Goal: Transaction & Acquisition: Purchase product/service

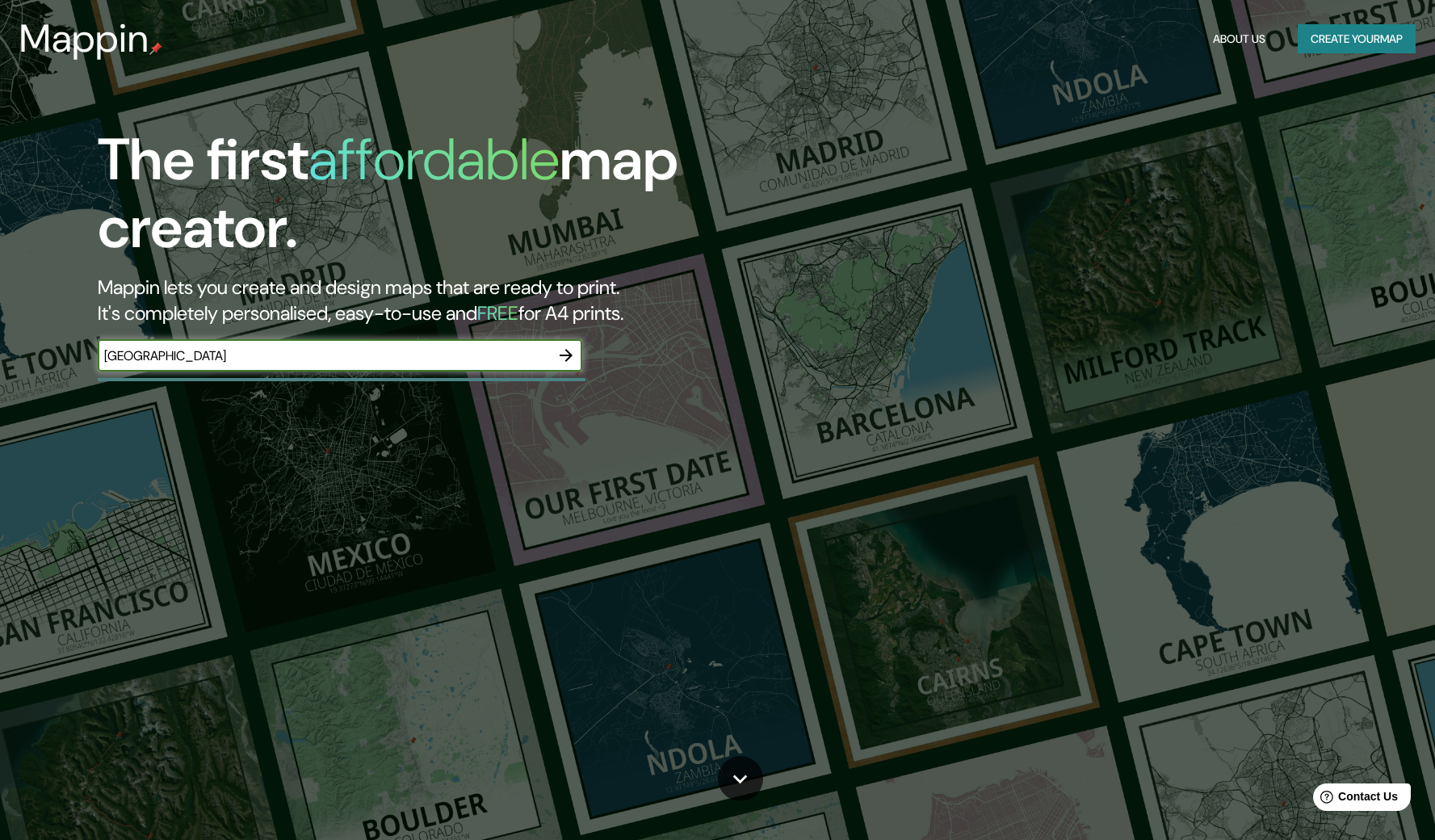
type input "[GEOGRAPHIC_DATA]"
click at [567, 361] on icon "button" at bounding box center [567, 356] width 20 height 20
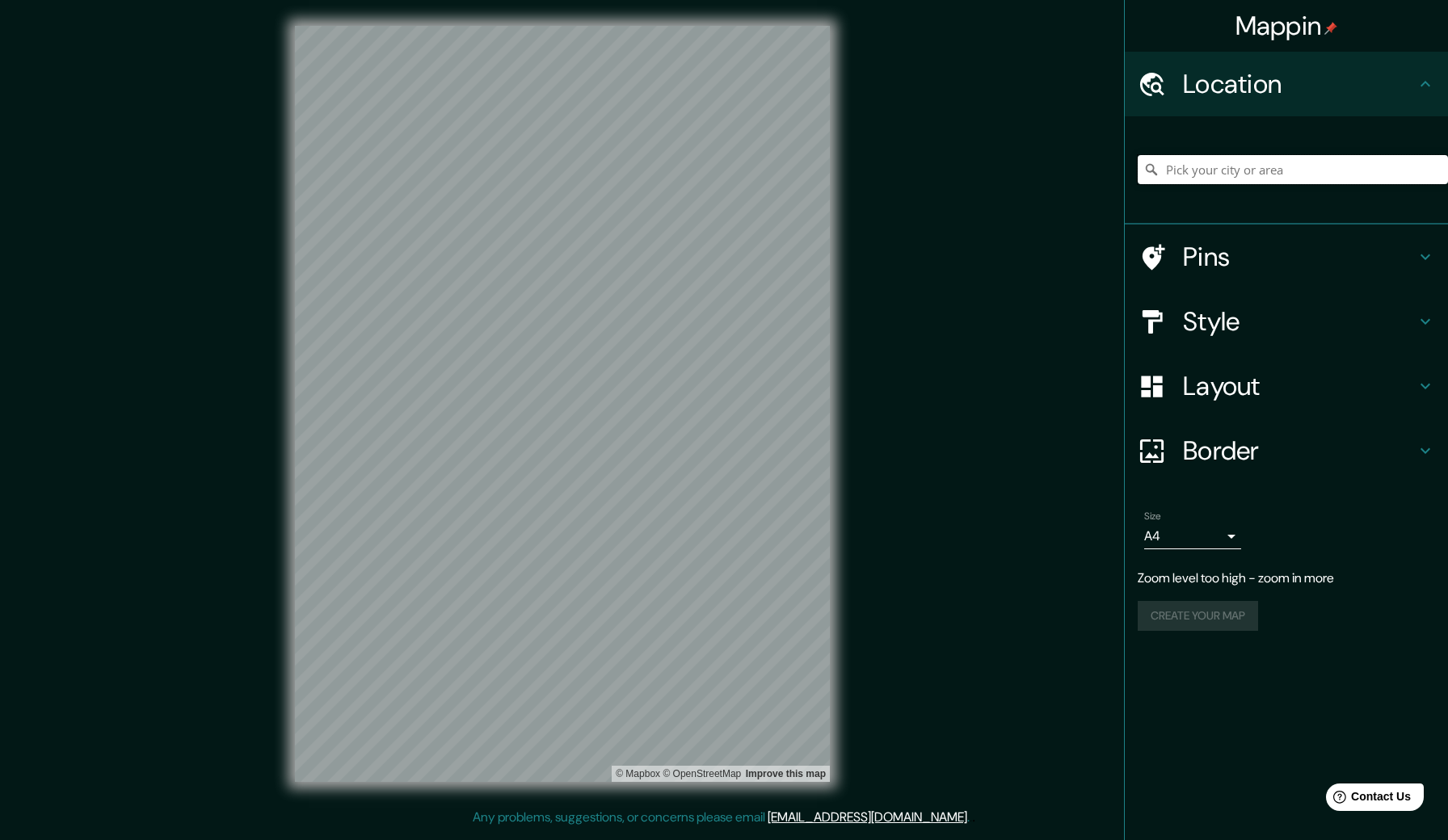
click at [1232, 161] on input "Pick your city or area" at bounding box center [1292, 169] width 310 height 29
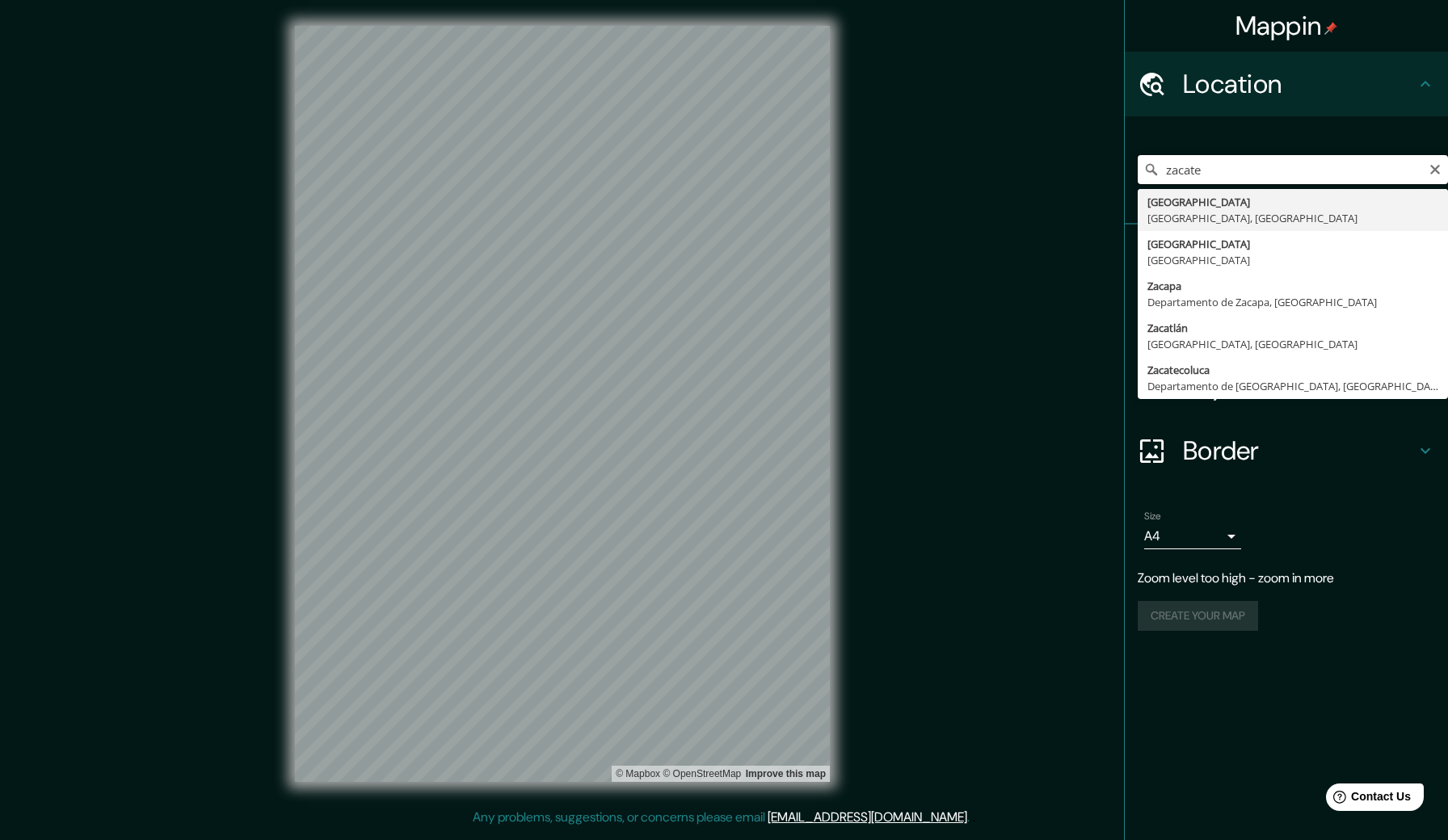
type input "[GEOGRAPHIC_DATA], [GEOGRAPHIC_DATA], [GEOGRAPHIC_DATA]"
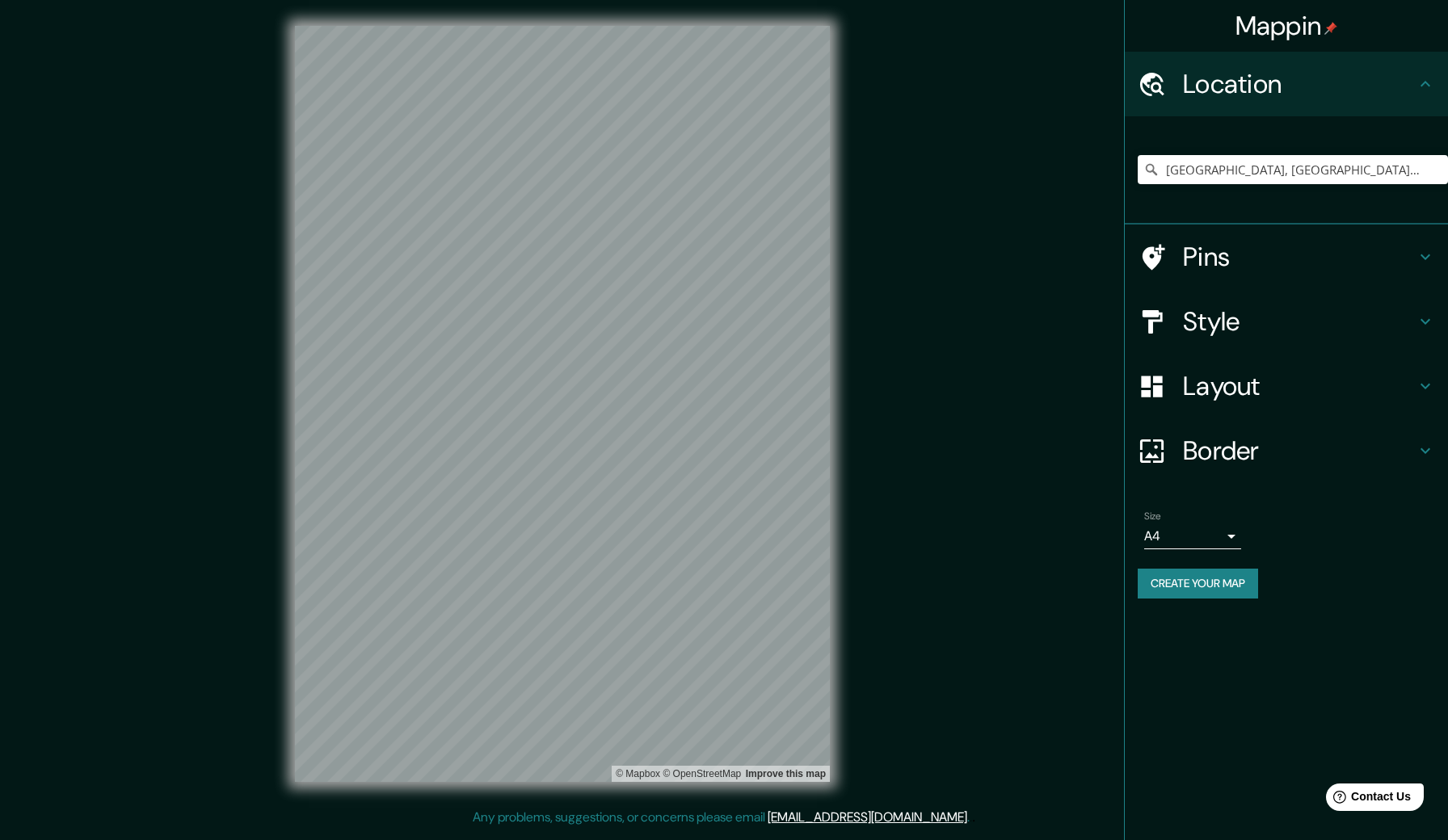
click at [1418, 257] on icon at bounding box center [1425, 257] width 20 height 20
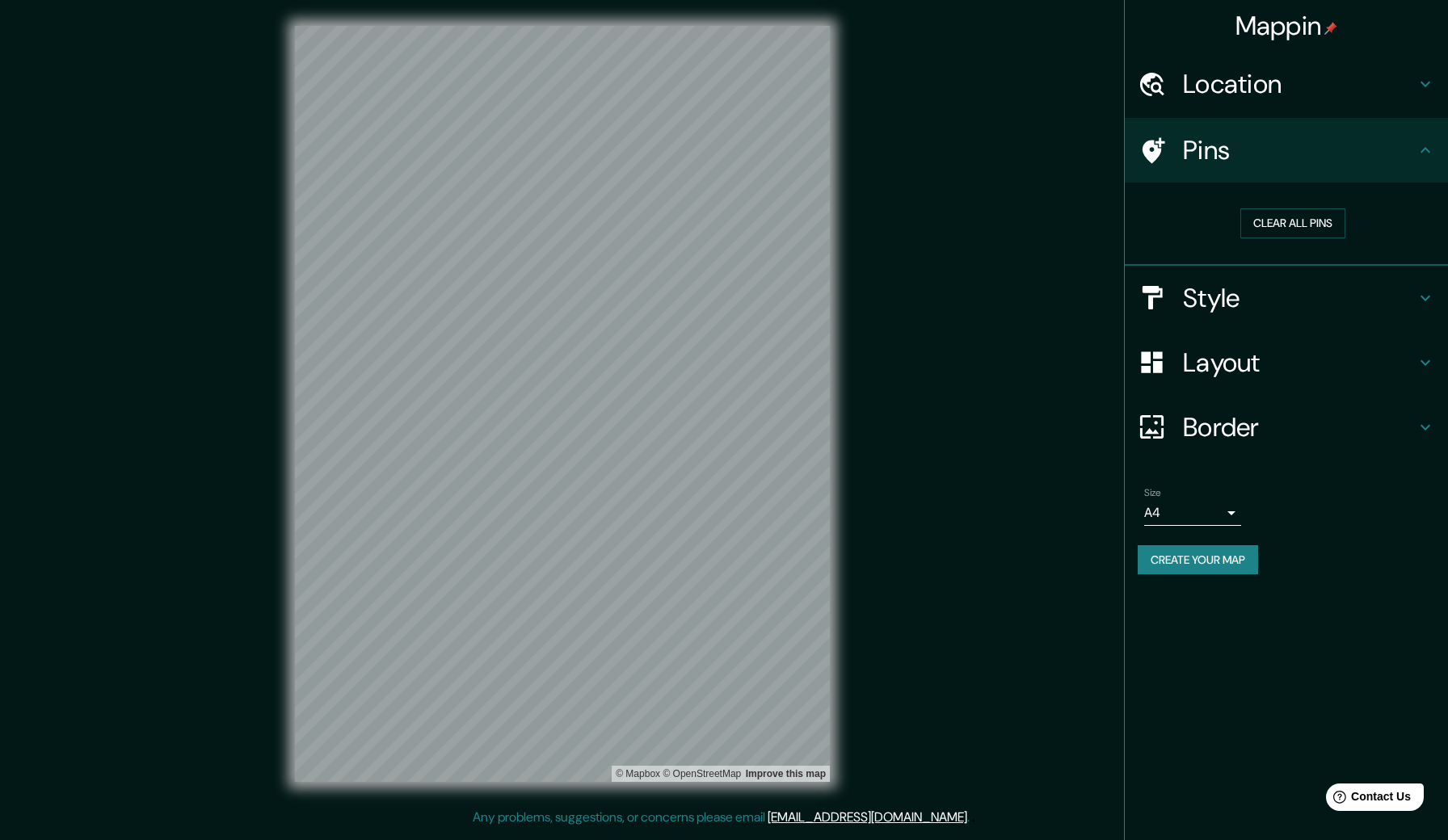
click at [1417, 293] on icon at bounding box center [1425, 298] width 20 height 20
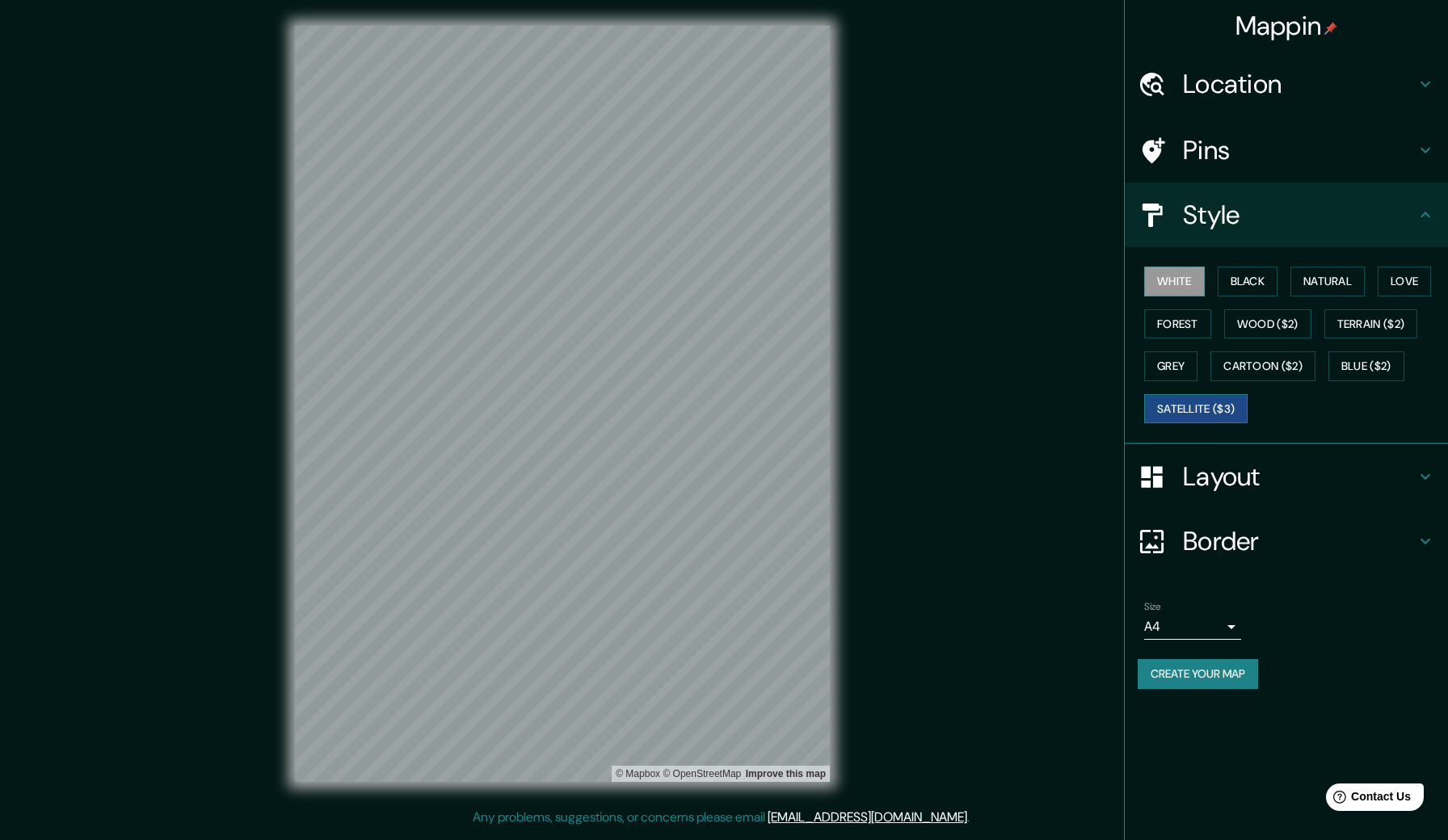
click at [1221, 405] on button "Satellite ($3)" at bounding box center [1195, 409] width 103 height 30
click at [1193, 283] on button "White" at bounding box center [1173, 281] width 60 height 30
click at [1261, 279] on button "Black" at bounding box center [1247, 281] width 60 height 30
click at [1186, 273] on button "White" at bounding box center [1173, 281] width 60 height 30
click at [1166, 404] on button "Satellite ($3)" at bounding box center [1195, 409] width 103 height 30
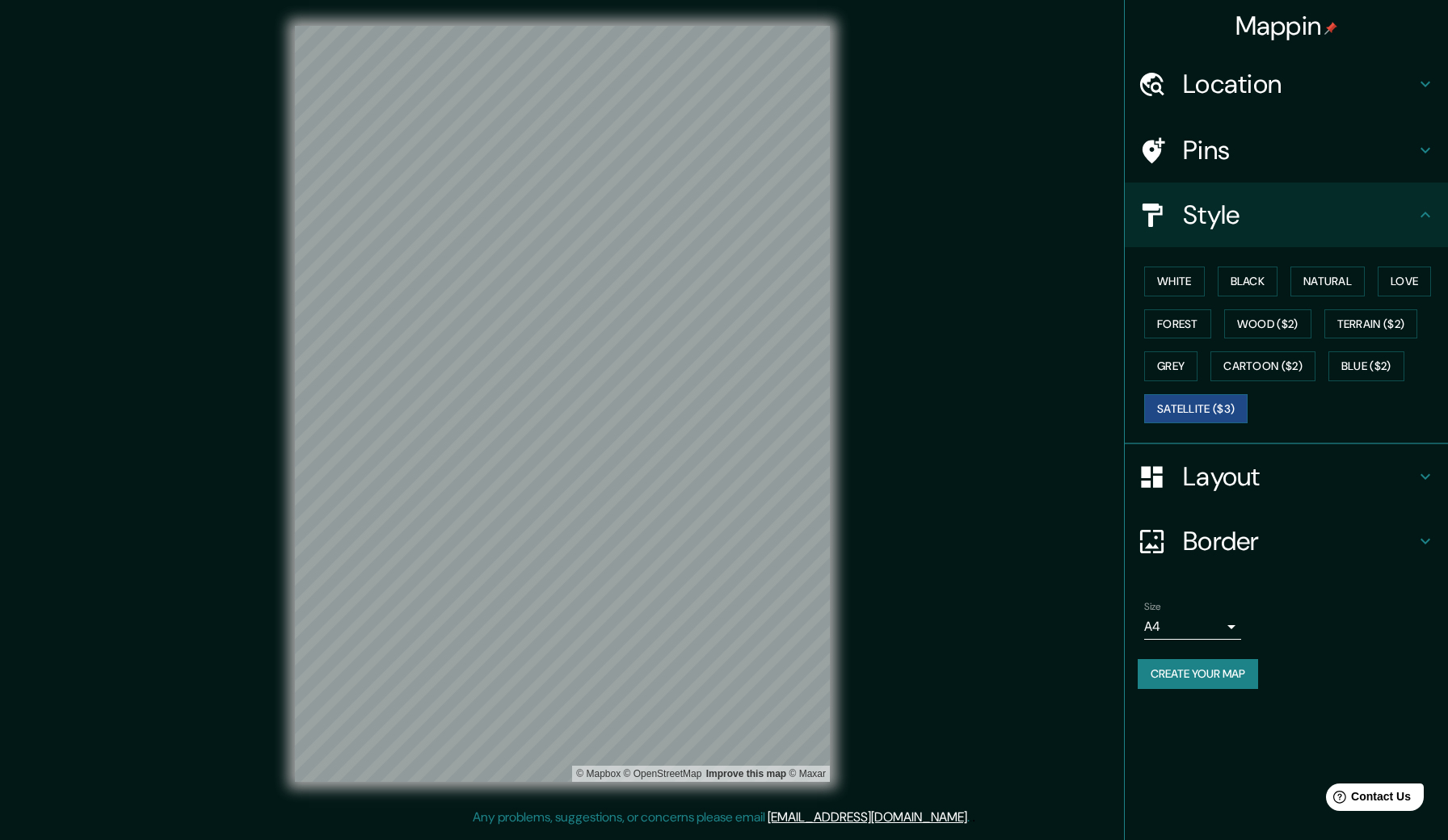
click at [1417, 716] on div "Mappin Location [GEOGRAPHIC_DATA], [GEOGRAPHIC_DATA], [GEOGRAPHIC_DATA] [GEOGRA…" at bounding box center [1285, 420] width 324 height 840
click at [1179, 286] on button "White" at bounding box center [1173, 281] width 60 height 30
